Goal: Navigation & Orientation: Go to known website

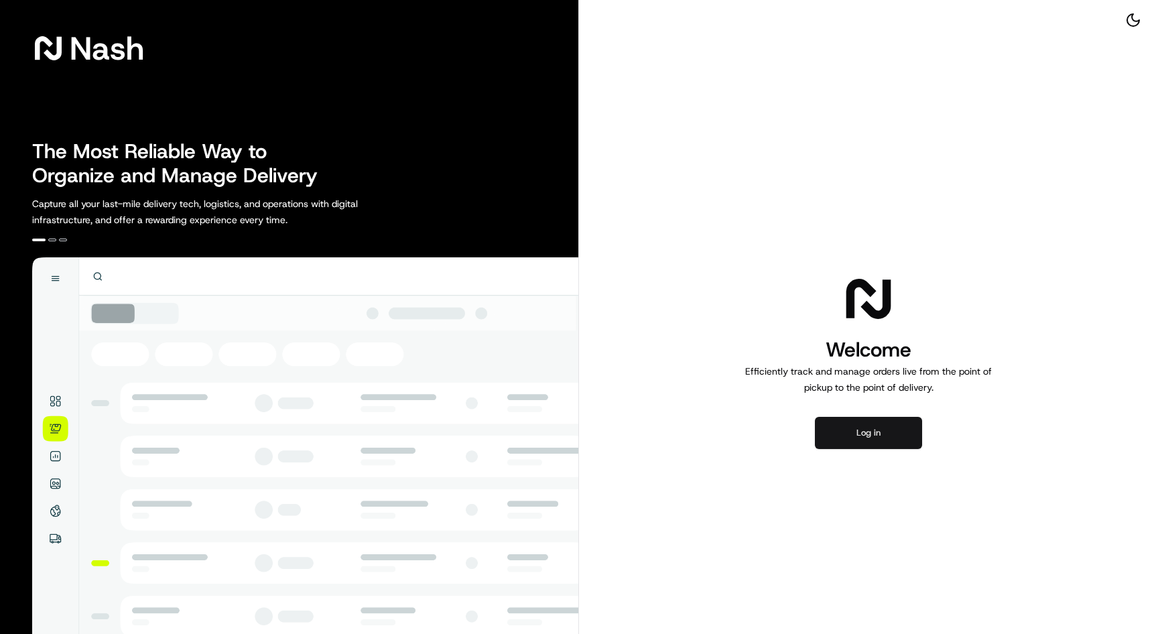
click at [864, 425] on button "Log in" at bounding box center [868, 433] width 107 height 32
